Goal: Navigation & Orientation: Find specific page/section

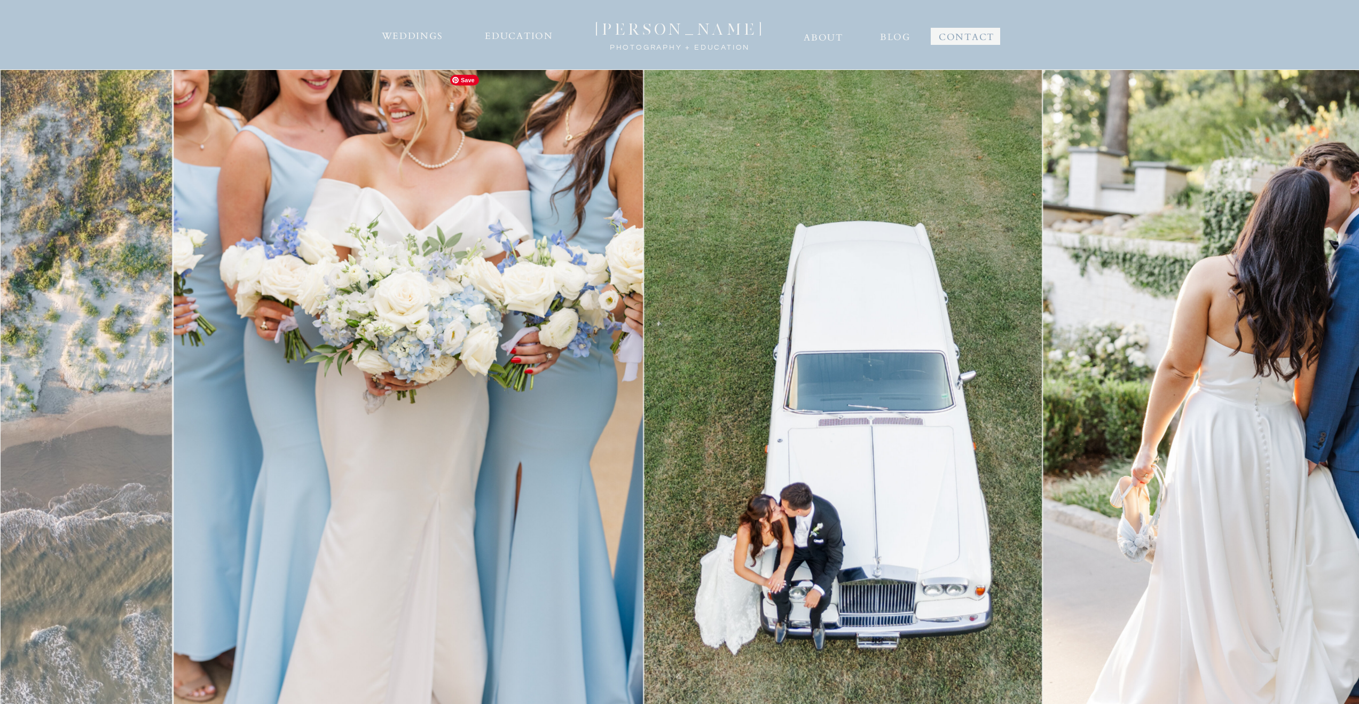
click at [428, 293] on img at bounding box center [408, 421] width 469 height 704
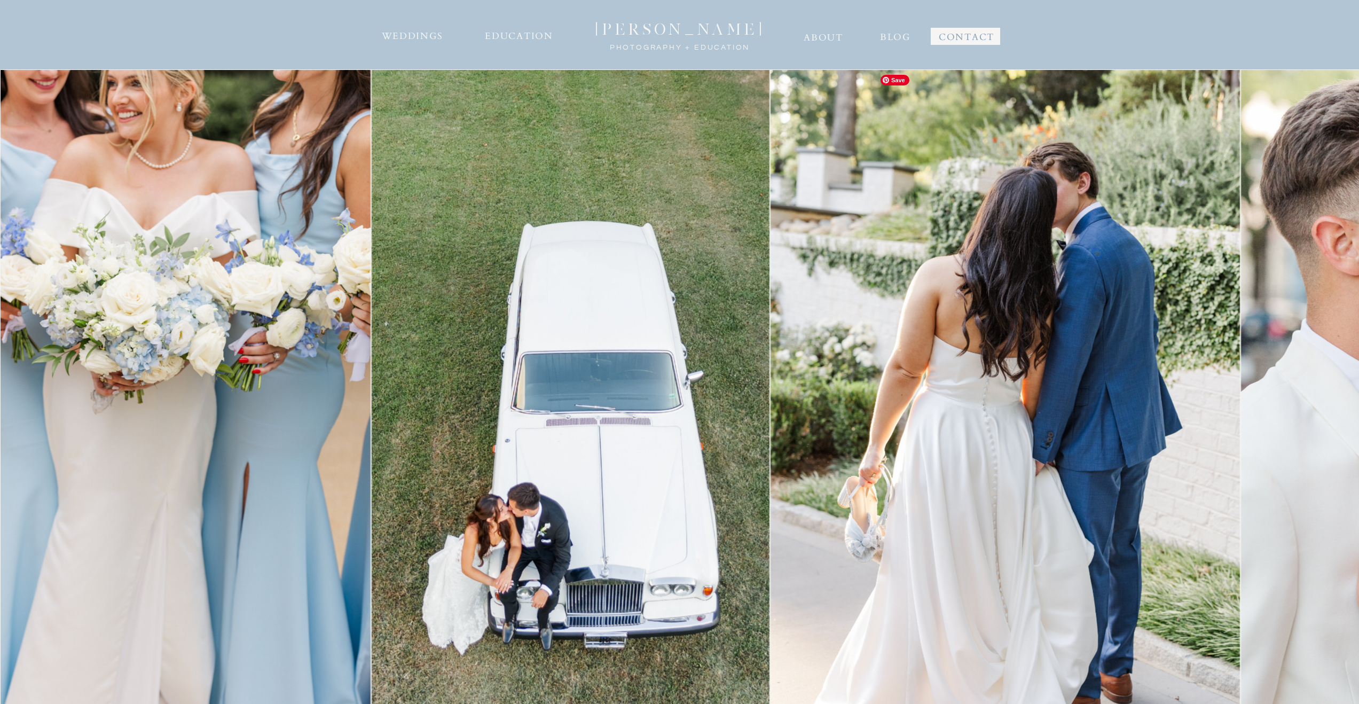
click at [771, 266] on img at bounding box center [1005, 421] width 469 height 704
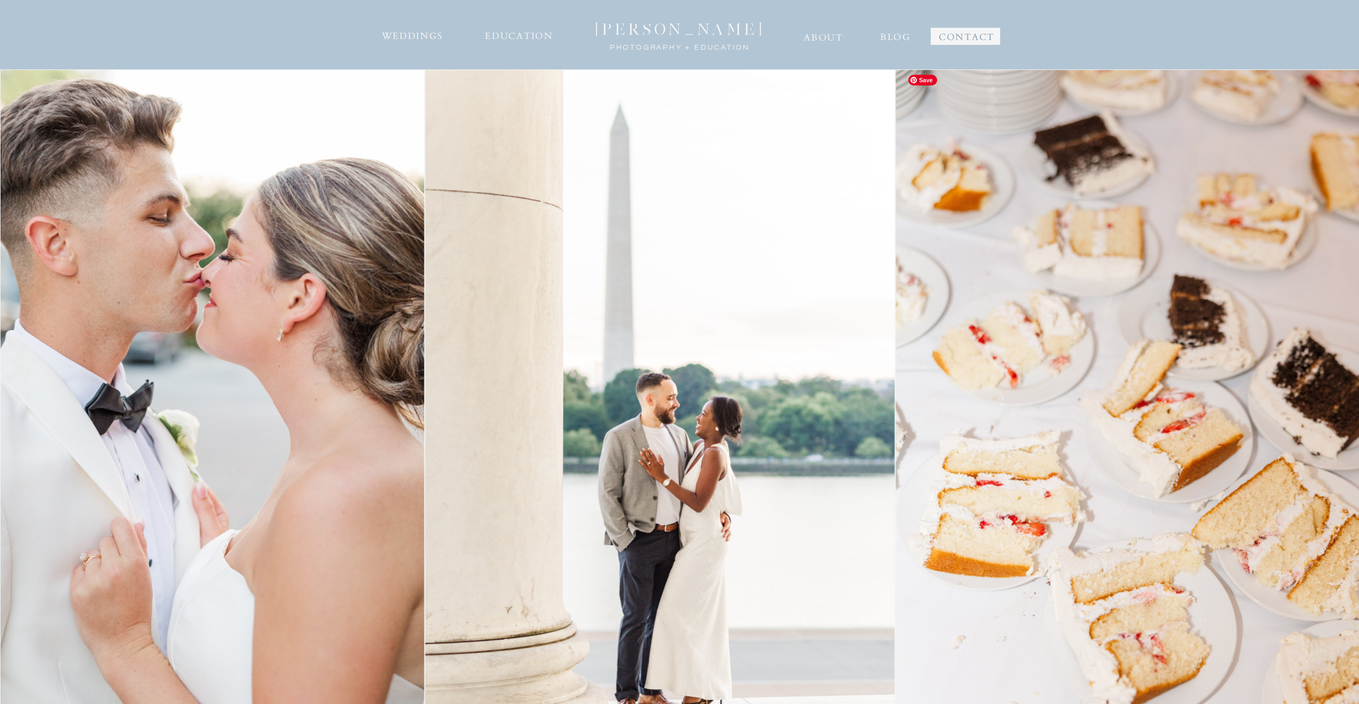
click at [491, 255] on img at bounding box center [659, 421] width 469 height 704
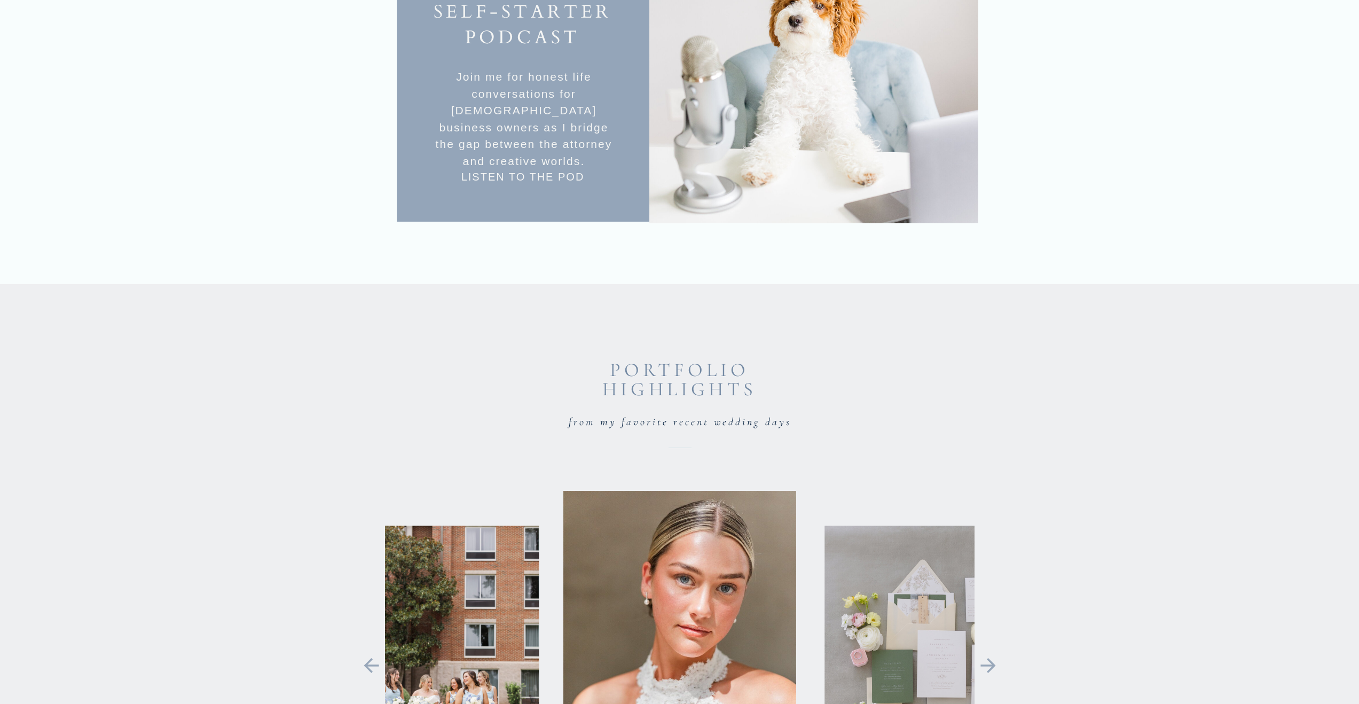
scroll to position [2539, 0]
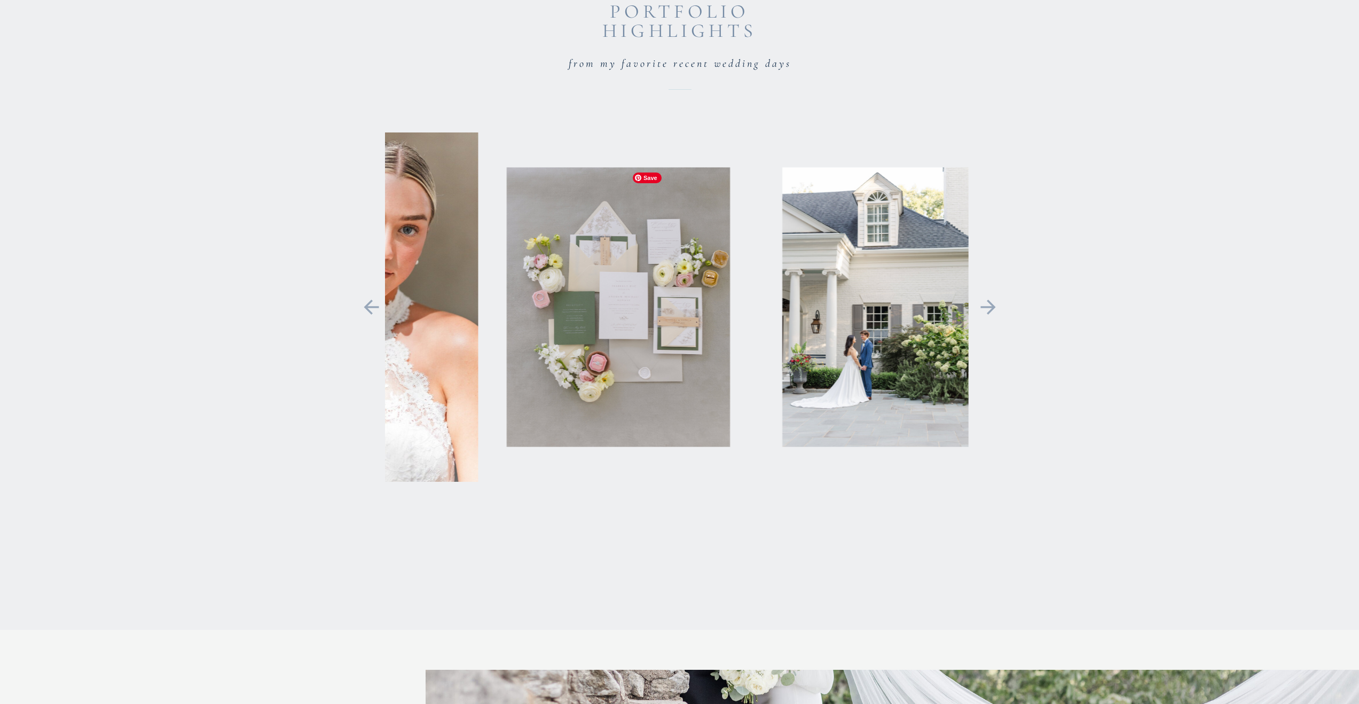
click at [532, 313] on img at bounding box center [618, 306] width 223 height 279
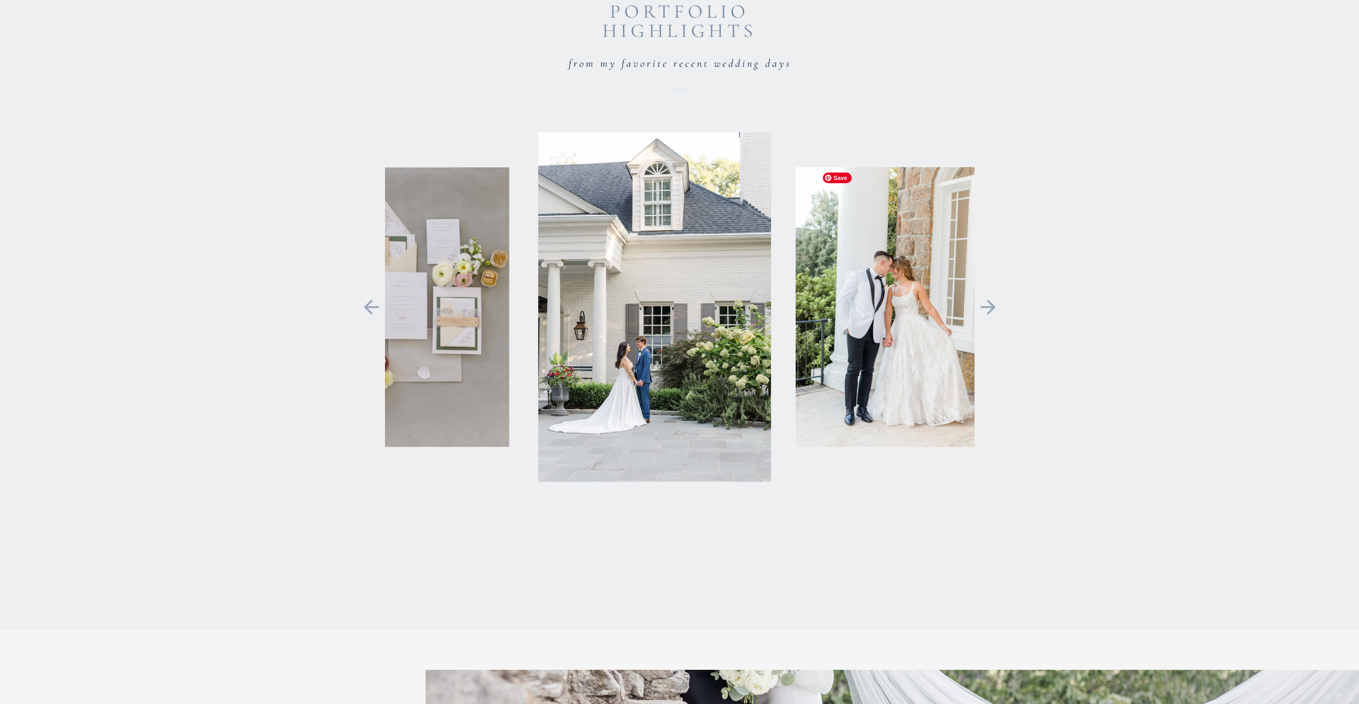
click at [446, 288] on div at bounding box center [319, 306] width 590 height 349
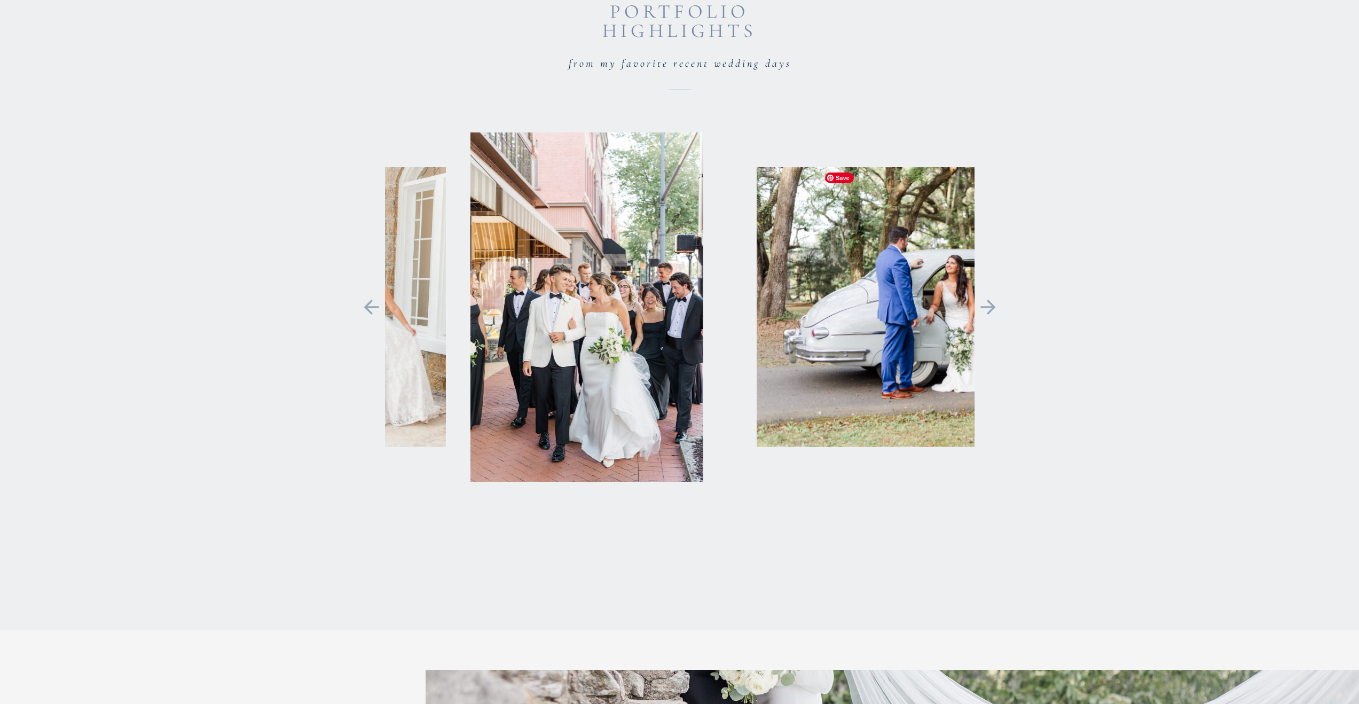
click at [757, 295] on img at bounding box center [966, 306] width 419 height 279
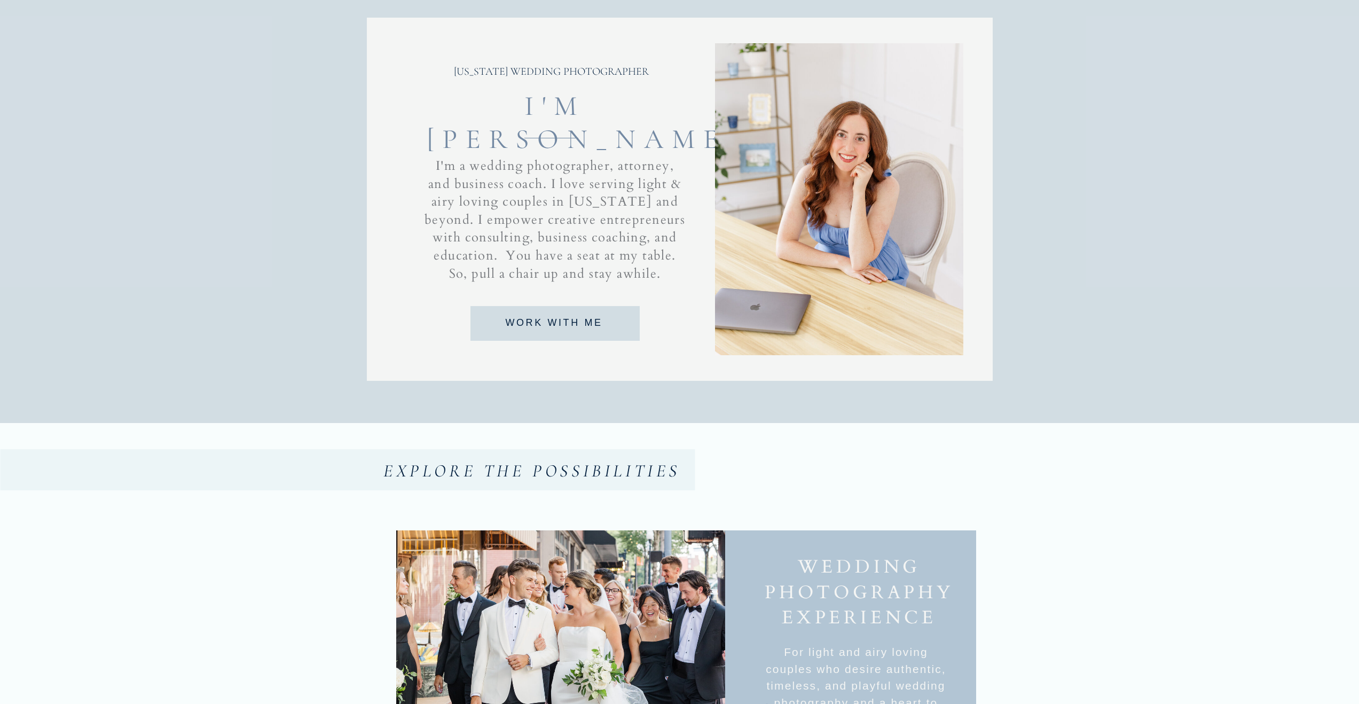
scroll to position [0, 0]
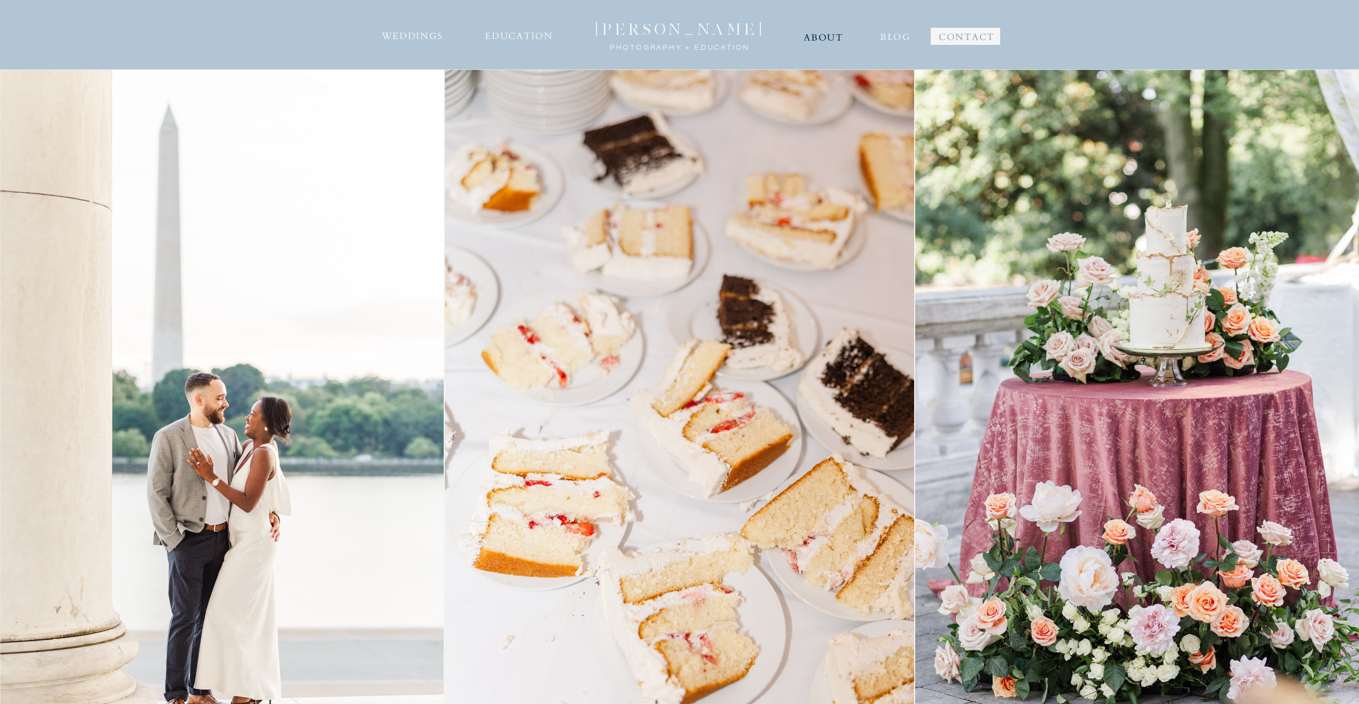
click at [834, 38] on nav "ABOUT" at bounding box center [823, 36] width 41 height 17
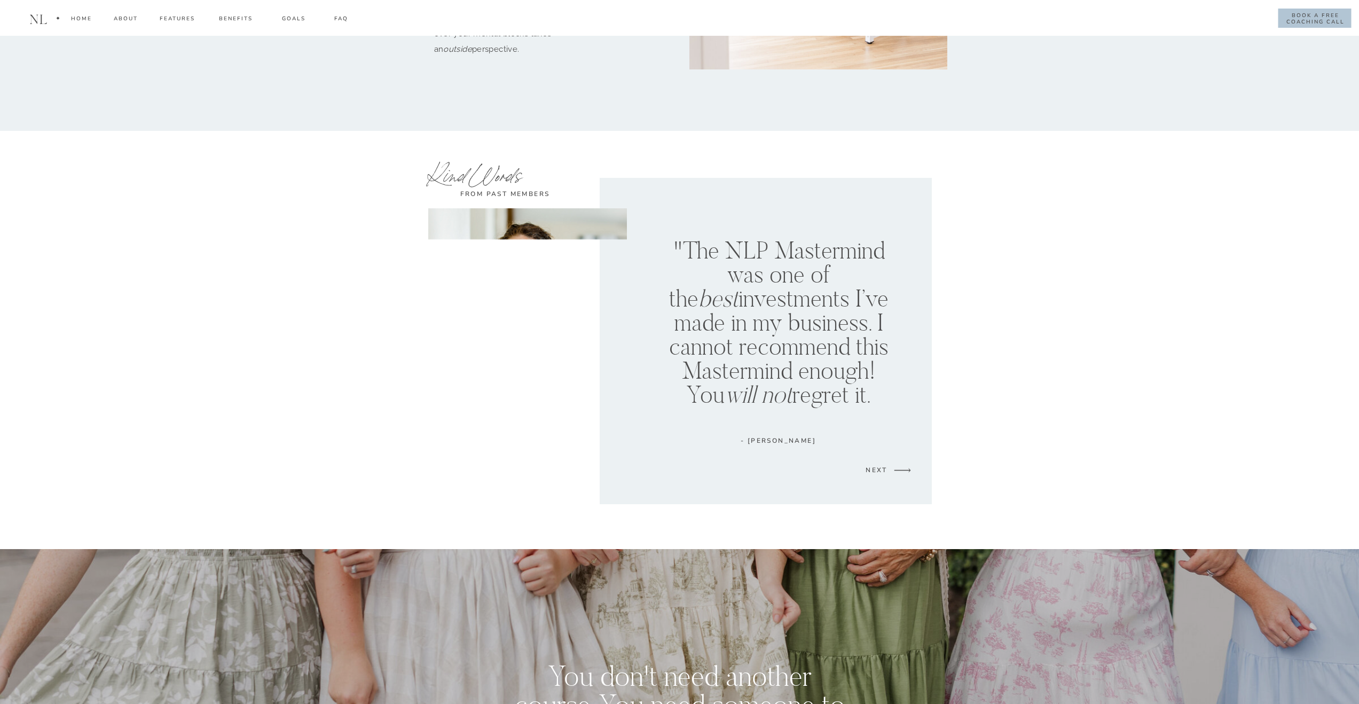
scroll to position [5558, 0]
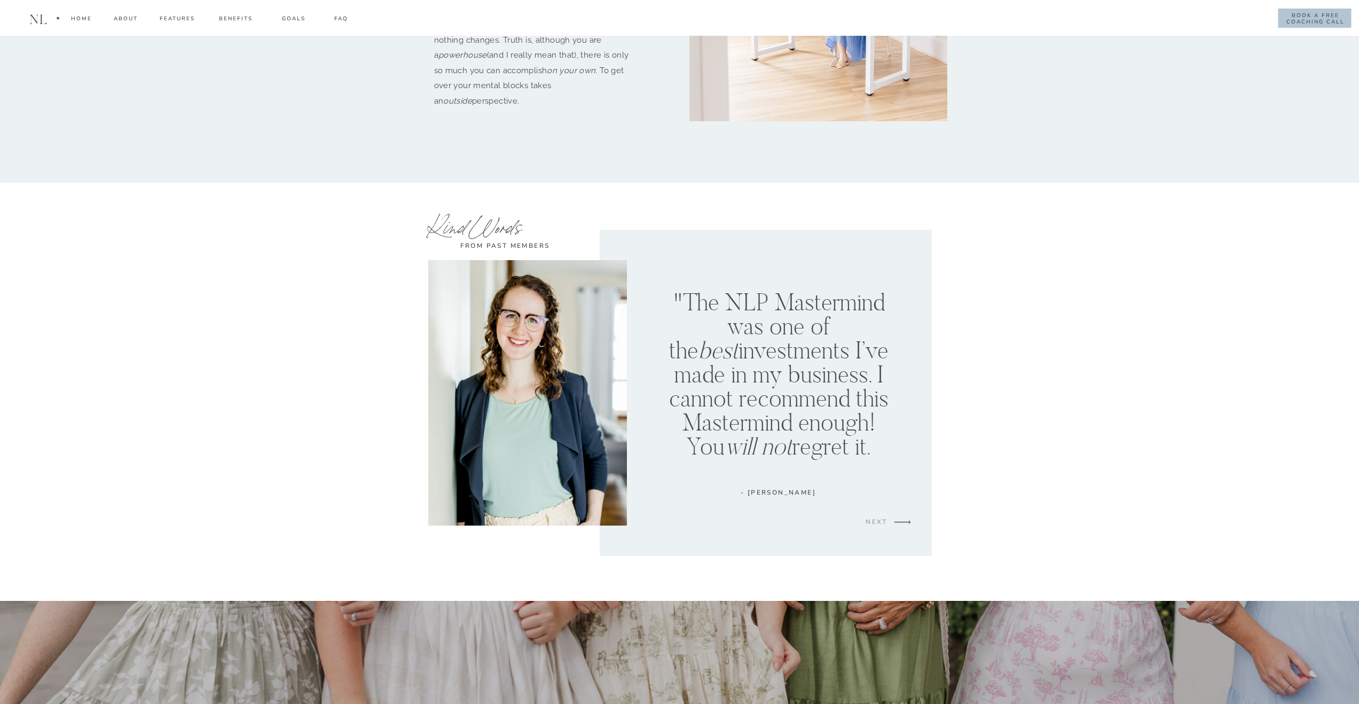
click at [880, 521] on div "NEXT" at bounding box center [877, 523] width 32 height 13
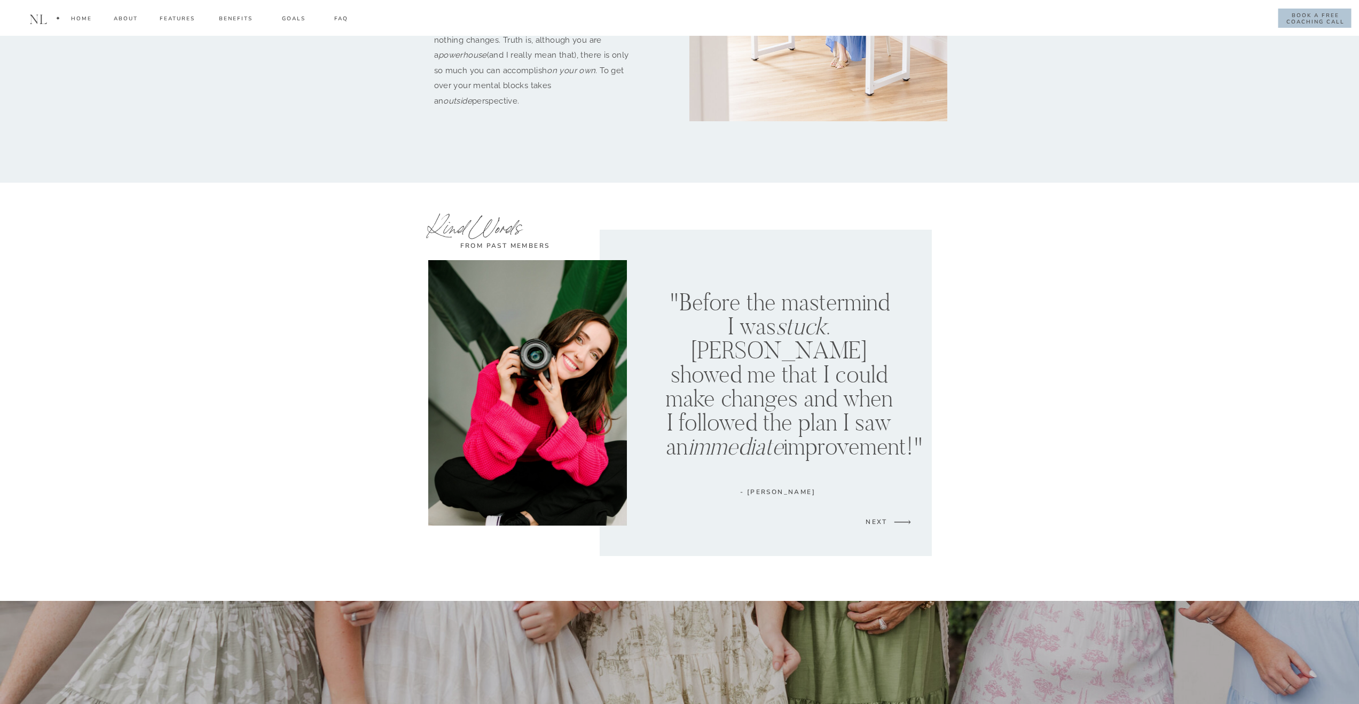
click at [880, 521] on div "NEXT" at bounding box center [877, 523] width 32 height 13
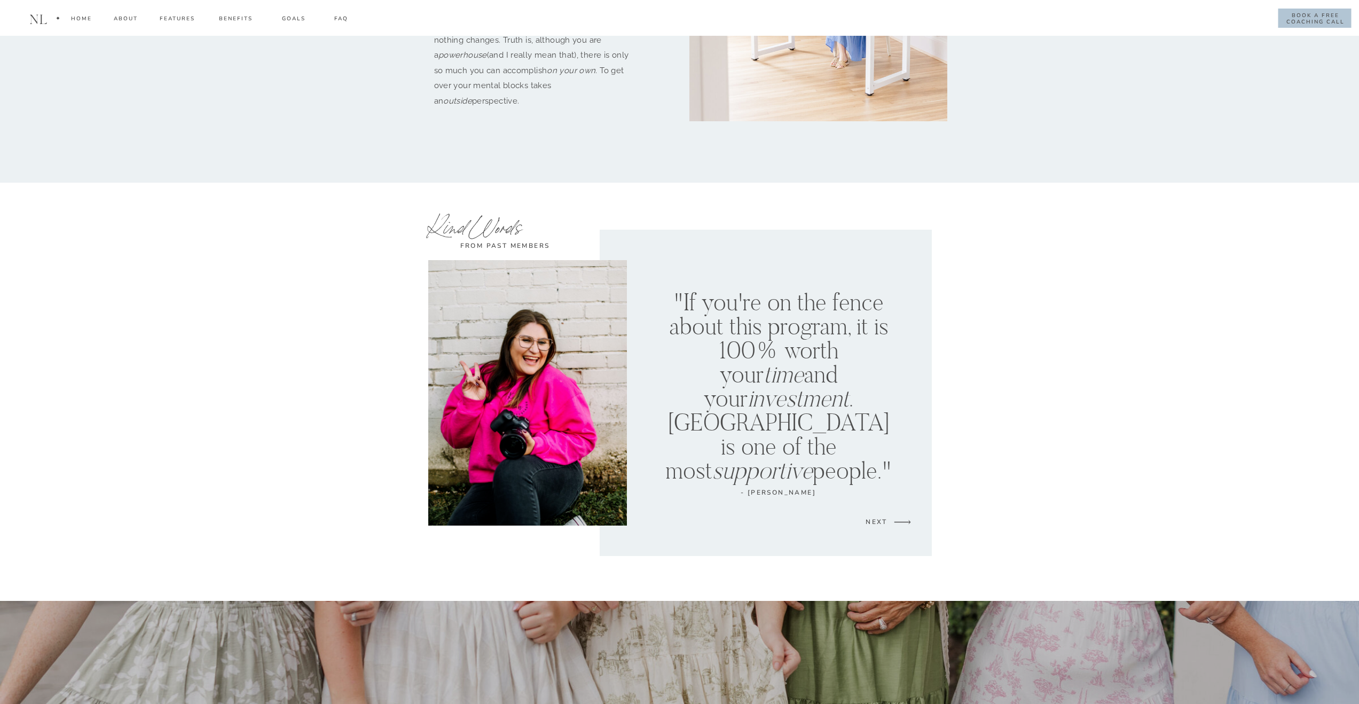
click at [880, 521] on div "NEXT" at bounding box center [877, 523] width 32 height 13
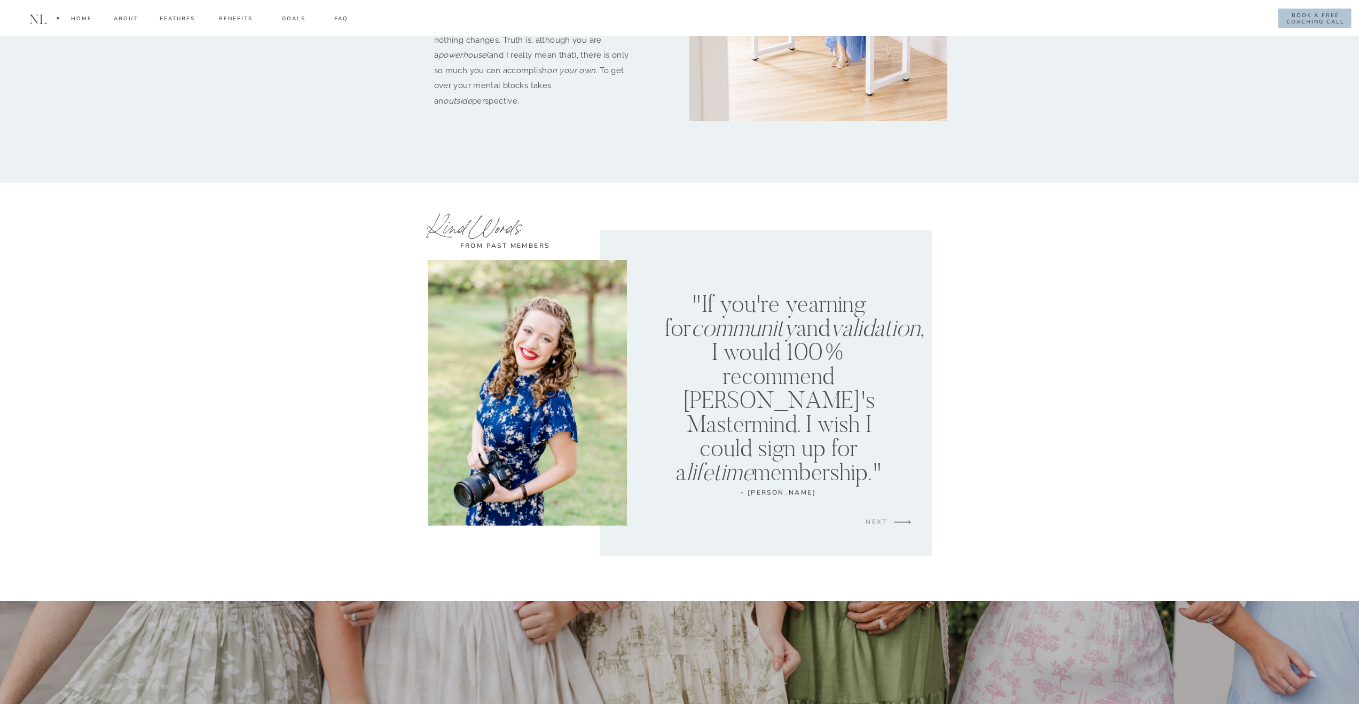
click at [880, 521] on div "NEXT" at bounding box center [877, 523] width 32 height 13
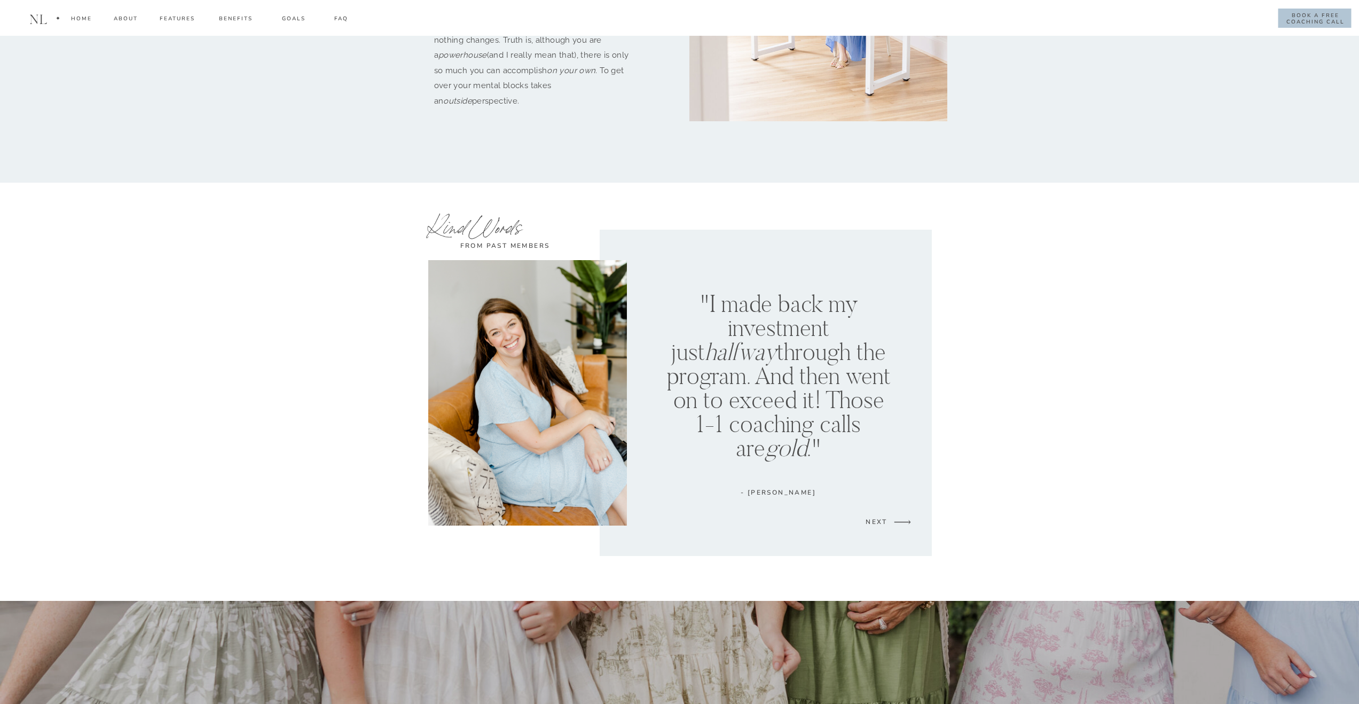
click at [880, 520] on div "NEXT" at bounding box center [877, 523] width 32 height 13
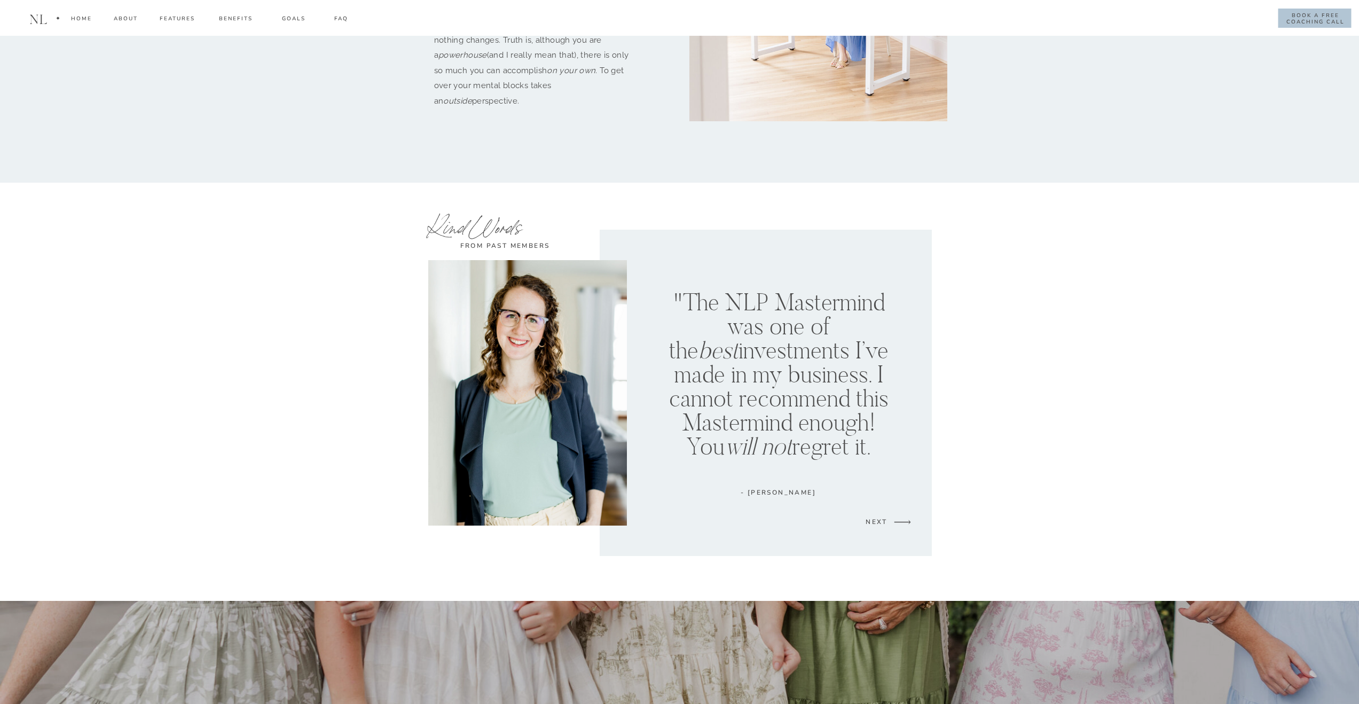
click at [880, 520] on div "NEXT" at bounding box center [877, 523] width 32 height 13
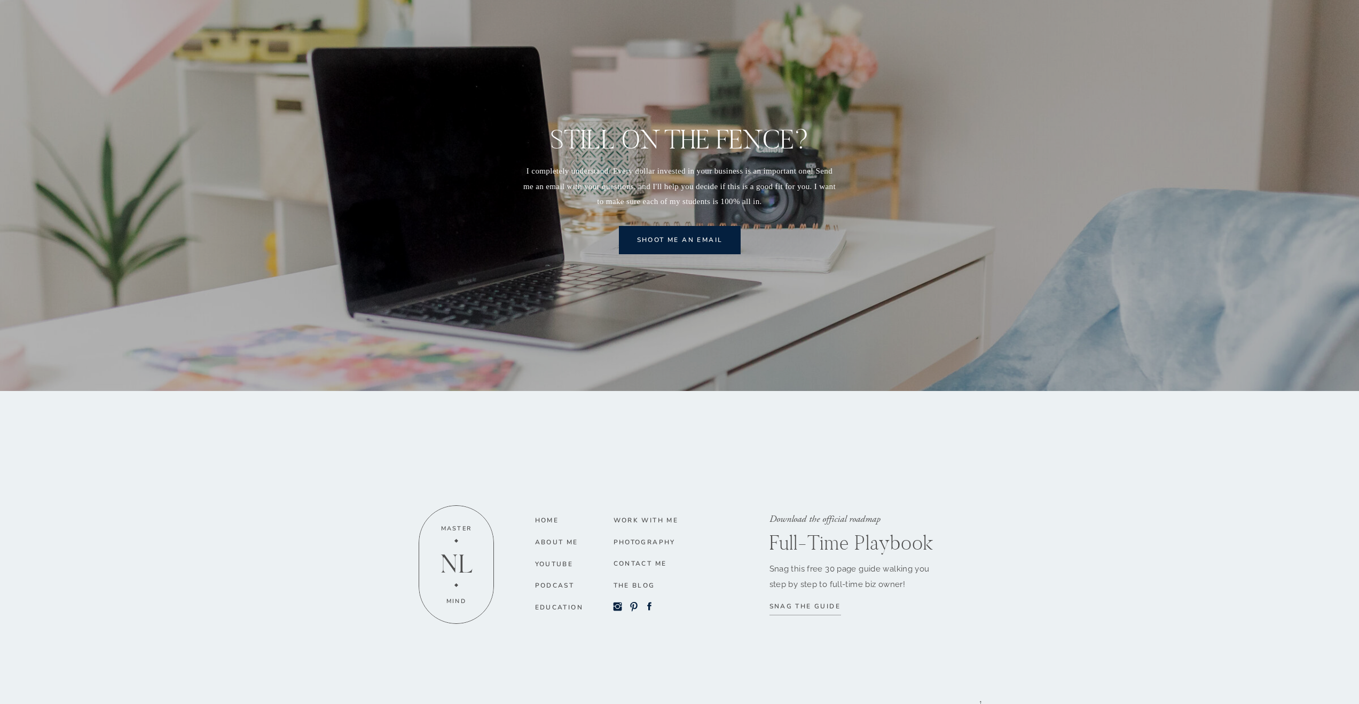
scroll to position [12845, 0]
